Goal: Information Seeking & Learning: Learn about a topic

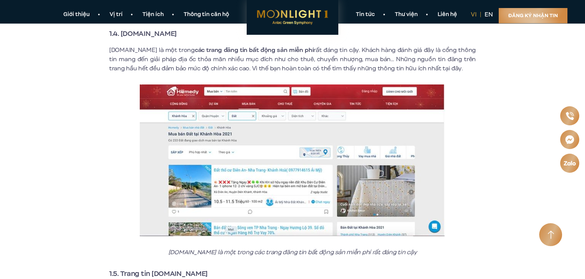
scroll to position [1069, 0]
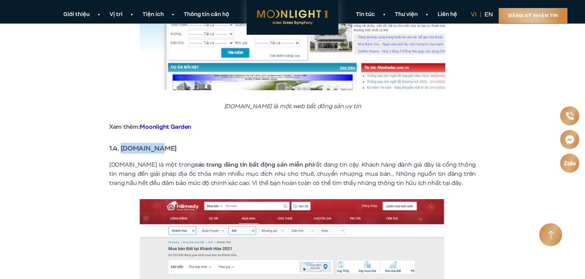
drag, startPoint x: 163, startPoint y: 140, endPoint x: 121, endPoint y: 141, distance: 42.8
click at [121, 143] on strong "1.4. [DOMAIN_NAME]" at bounding box center [143, 148] width 68 height 10
click at [214, 143] on h3 "1.4. [DOMAIN_NAME]" at bounding box center [292, 148] width 366 height 11
drag, startPoint x: 166, startPoint y: 139, endPoint x: 118, endPoint y: 139, distance: 47.3
click at [118, 143] on h3 "1.4. [DOMAIN_NAME]" at bounding box center [292, 148] width 366 height 11
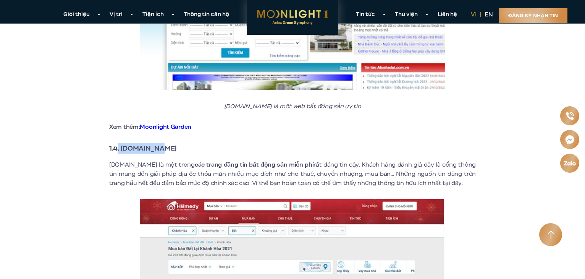
drag, startPoint x: 167, startPoint y: 139, endPoint x: 121, endPoint y: 138, distance: 45.4
click at [121, 143] on h3 "1.4. [DOMAIN_NAME]" at bounding box center [292, 148] width 366 height 11
click at [129, 143] on strong "1.4. [DOMAIN_NAME]" at bounding box center [143, 148] width 68 height 10
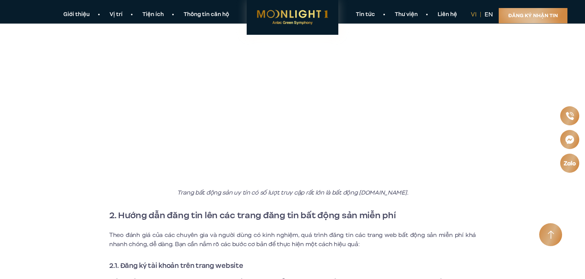
scroll to position [2557, 0]
